Goal: Browse casually: Explore the website without a specific task or goal

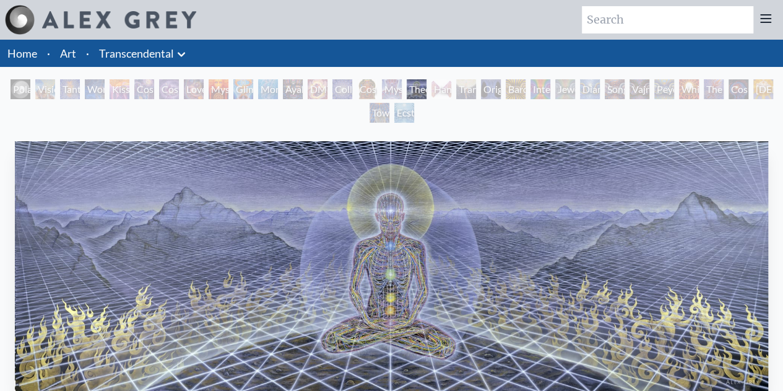
click at [399, 228] on img "17 / 33" at bounding box center [391, 265] width 753 height 249
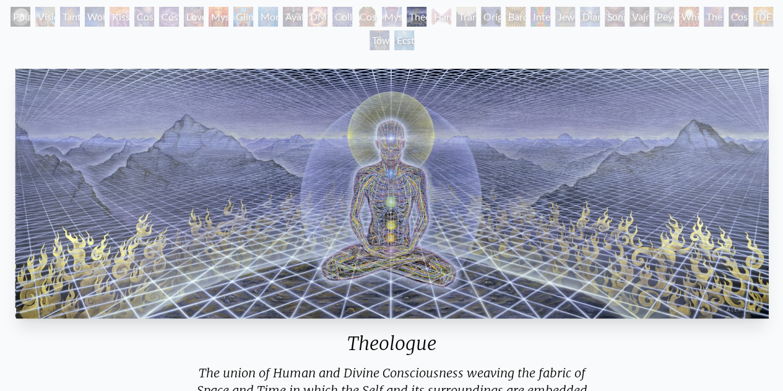
click at [430, 209] on img "17 / 33" at bounding box center [391, 193] width 753 height 249
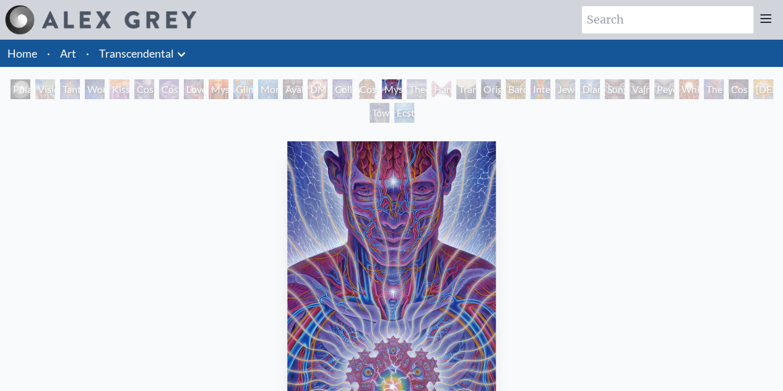
click at [13, 85] on div "Polar Unity Spiral" at bounding box center [21, 89] width 20 height 20
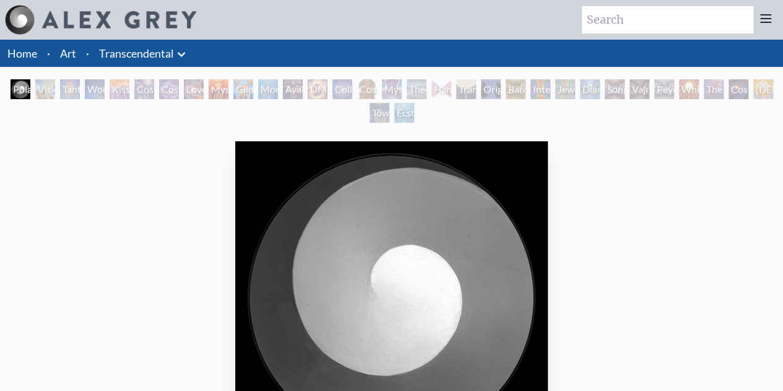
click at [55, 93] on div "Visionary Origin of Language" at bounding box center [45, 89] width 20 height 20
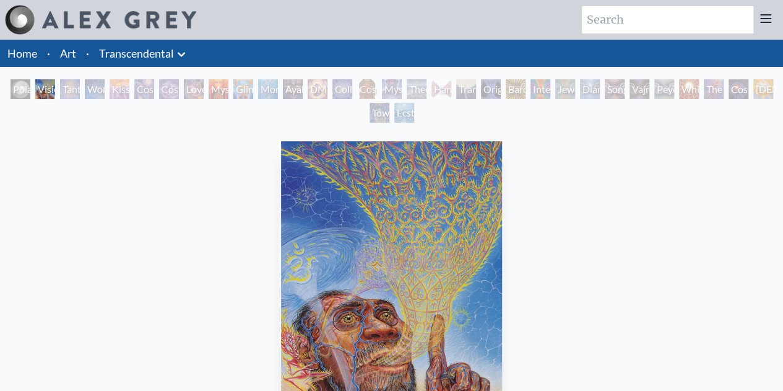
click at [178, 95] on div "Cosmic Artist" at bounding box center [169, 89] width 20 height 20
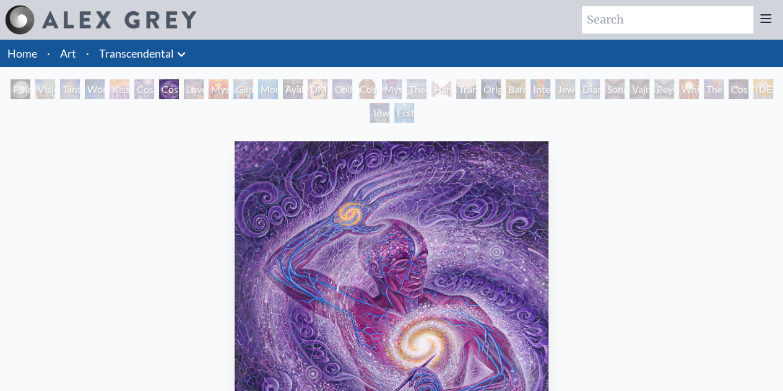
click at [150, 48] on link "Transcendental" at bounding box center [136, 53] width 75 height 17
click at [375, 271] on img "7 / 33" at bounding box center [392, 297] width 314 height 313
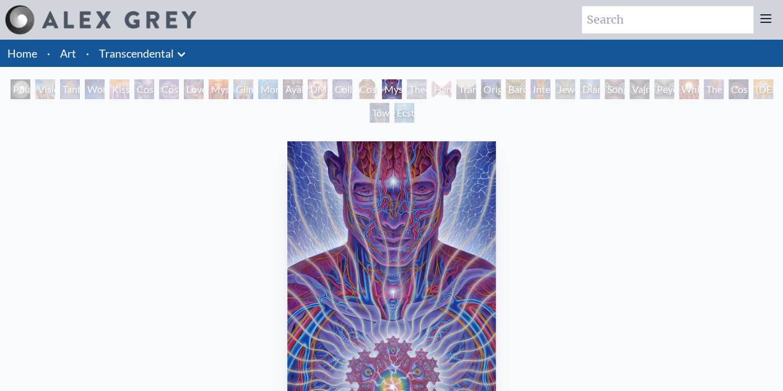
click at [140, 53] on link "Transcendental" at bounding box center [136, 53] width 75 height 17
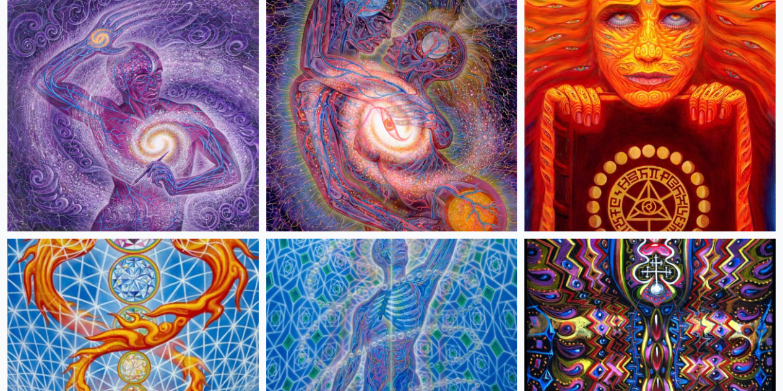
scroll to position [689, 0]
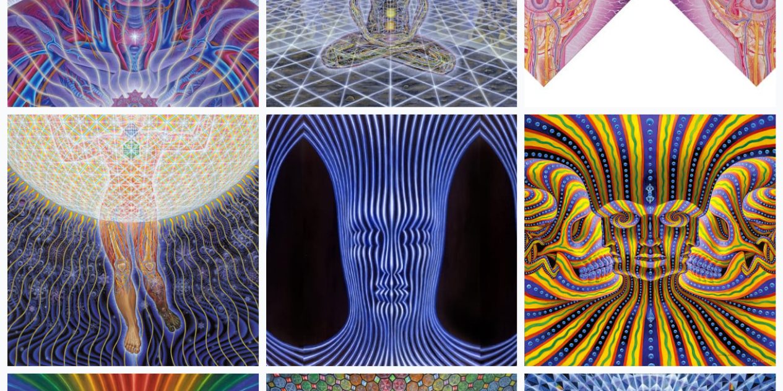
scroll to position [1604, 0]
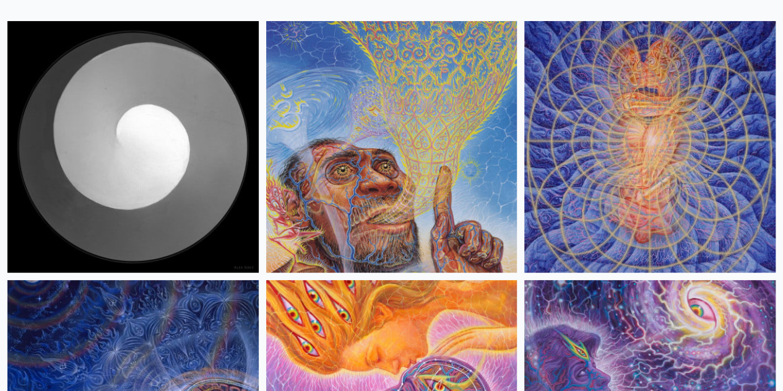
scroll to position [0, 0]
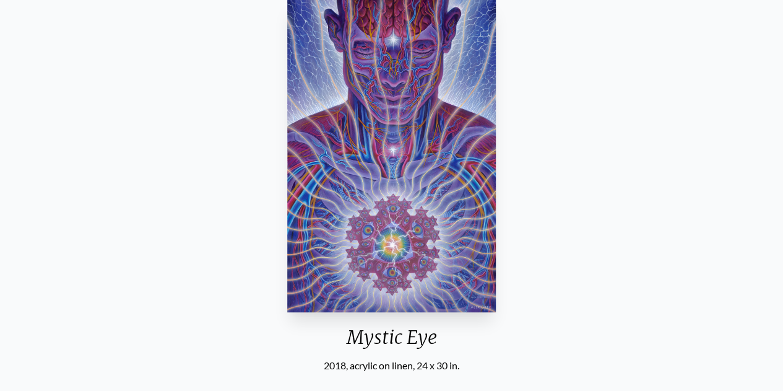
scroll to position [142, 0]
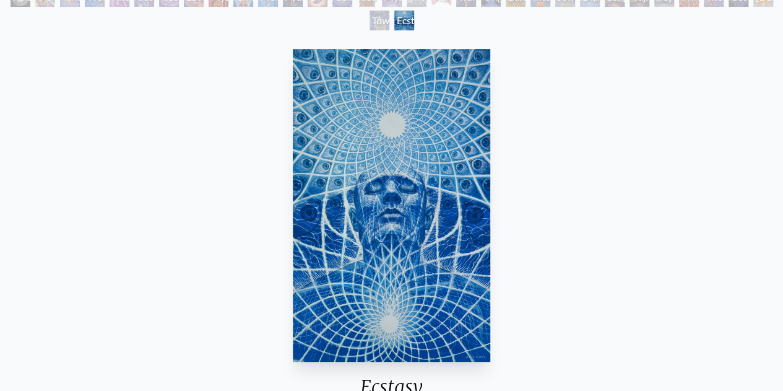
scroll to position [250, 0]
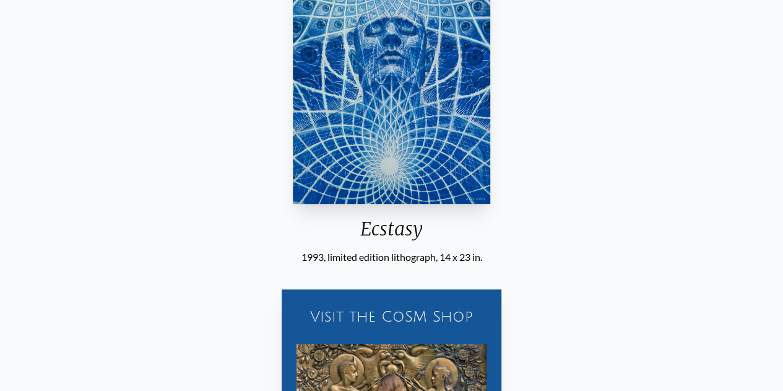
click at [356, 43] on img "33 / 33" at bounding box center [391, 47] width 197 height 313
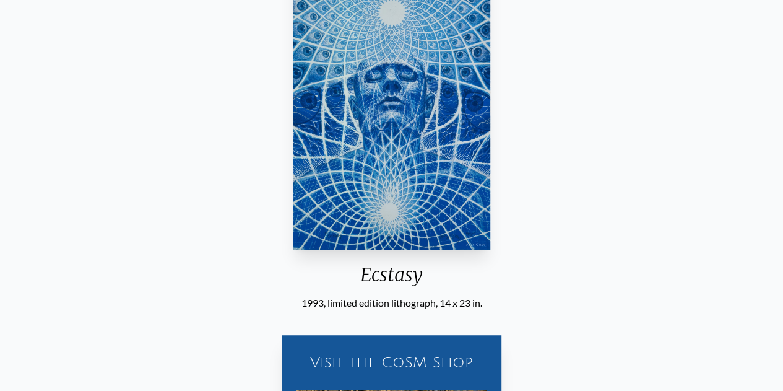
scroll to position [0, 0]
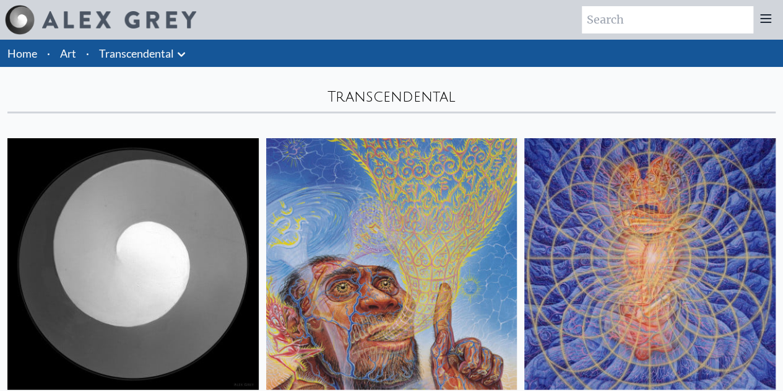
click at [132, 58] on link "Transcendental" at bounding box center [136, 53] width 75 height 17
click at [24, 55] on link "Home" at bounding box center [22, 53] width 30 height 14
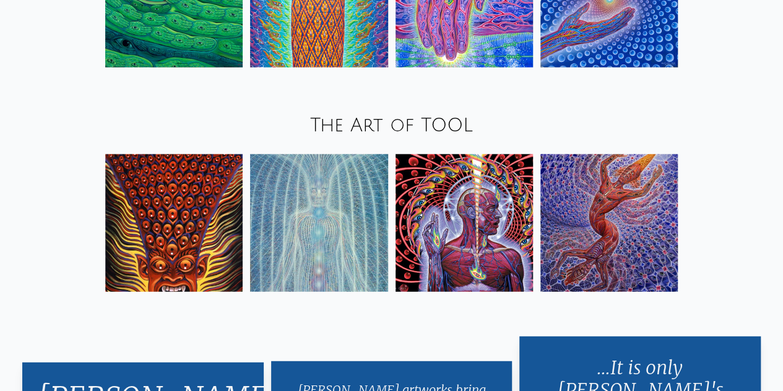
scroll to position [1470, 0]
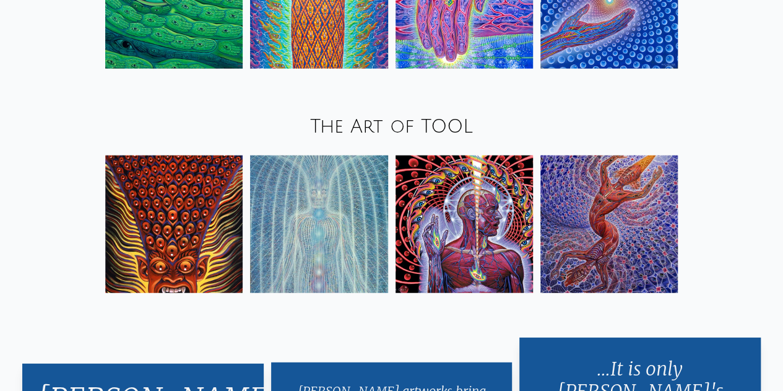
click at [397, 123] on link "The Art of TOOL" at bounding box center [391, 126] width 163 height 20
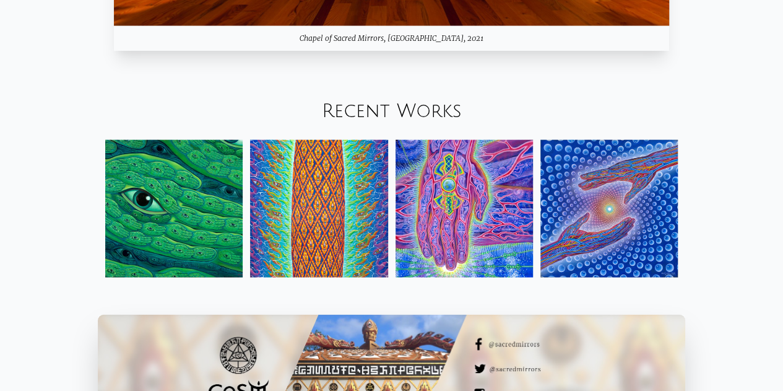
scroll to position [1258, 0]
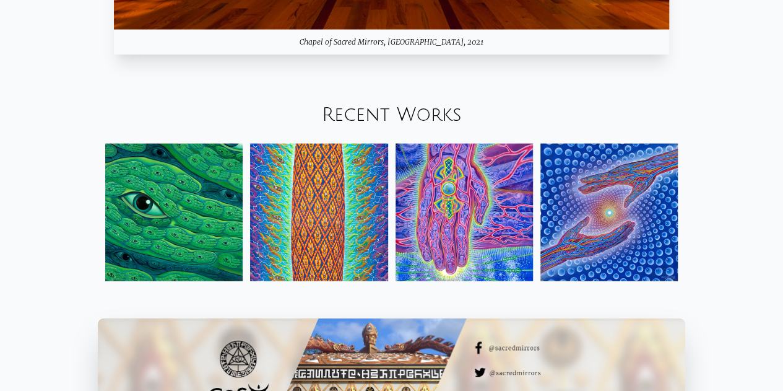
click at [388, 121] on link "Recent Works" at bounding box center [392, 115] width 140 height 20
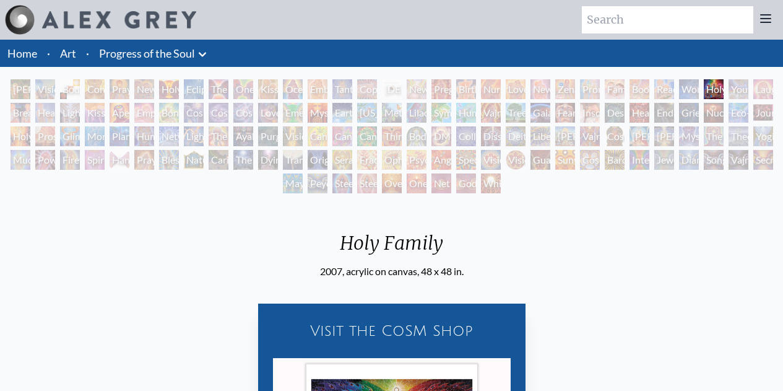
scroll to position [342, 0]
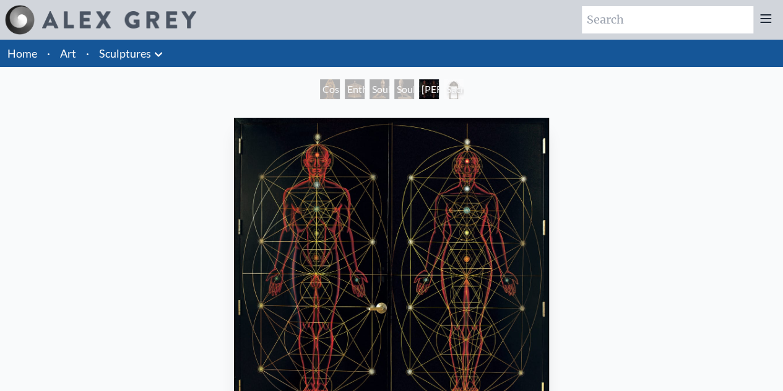
click at [322, 96] on div "Cosmic Mother" at bounding box center [330, 89] width 20 height 20
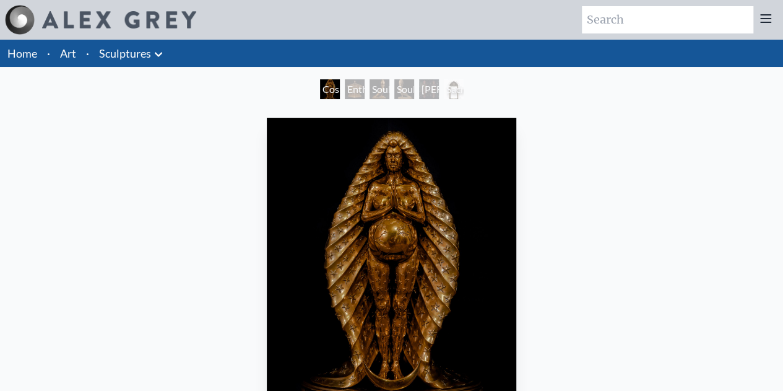
click at [376, 91] on div "Soulbird" at bounding box center [379, 89] width 20 height 20
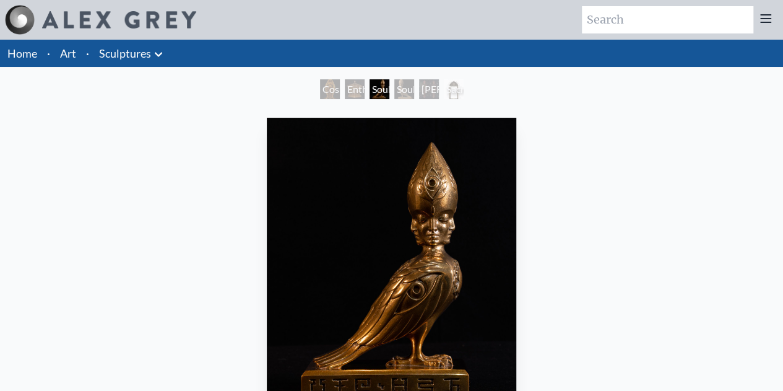
click at [413, 93] on div "Soulbird" at bounding box center [404, 89] width 20 height 20
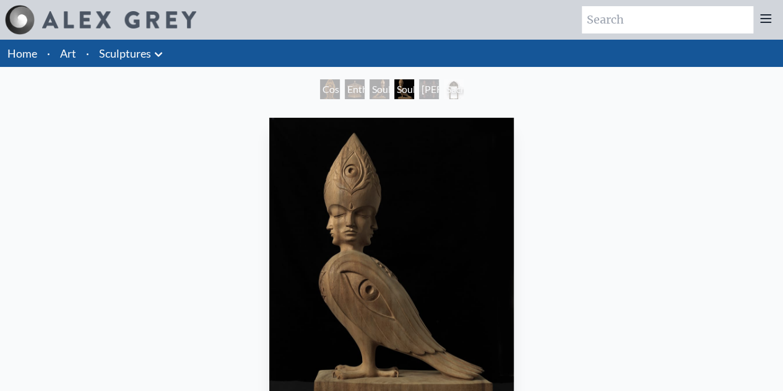
click at [433, 93] on div "Adam & Eve Doors" at bounding box center [429, 89] width 20 height 20
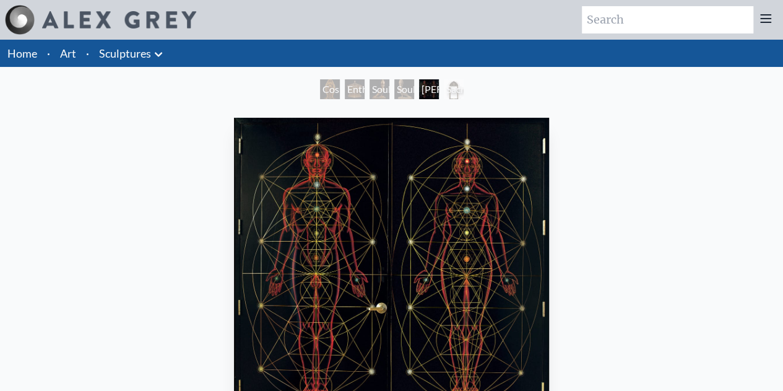
click at [451, 94] on div "Sacred Mirrors Frame" at bounding box center [454, 89] width 20 height 20
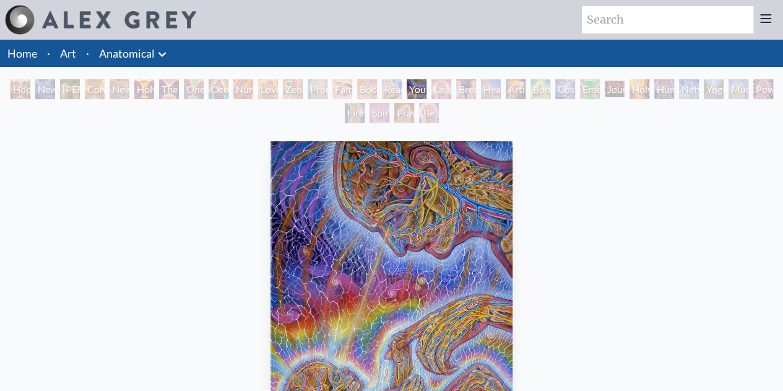
scroll to position [145, 0]
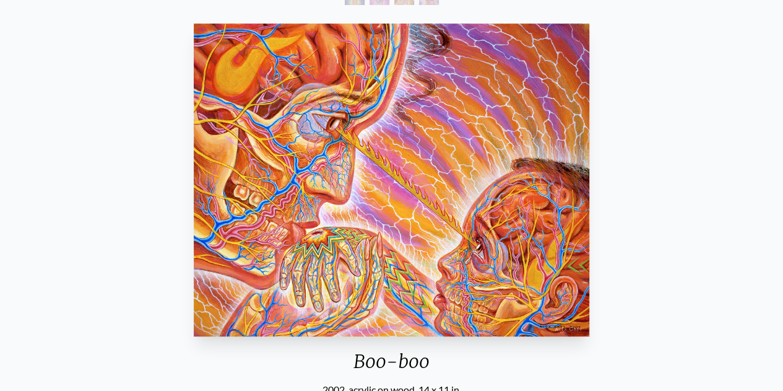
scroll to position [118, 0]
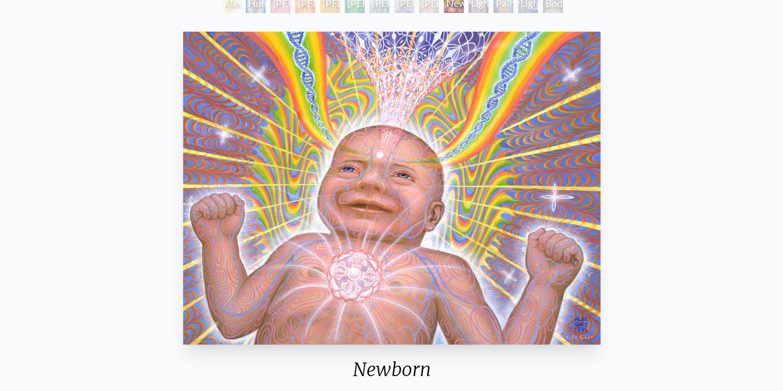
scroll to position [91, 0]
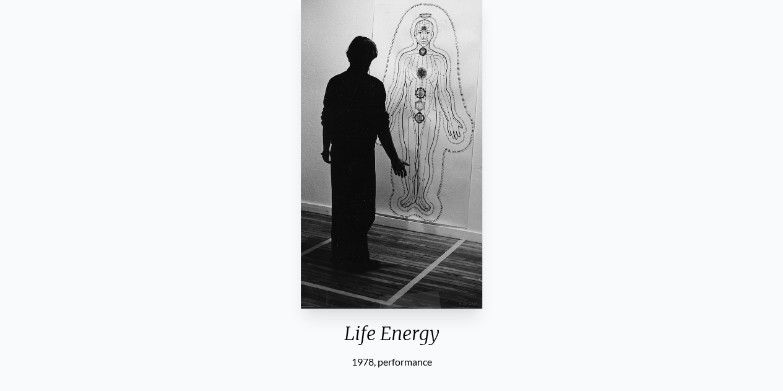
scroll to position [121, 0]
